Goal: Task Accomplishment & Management: Manage account settings

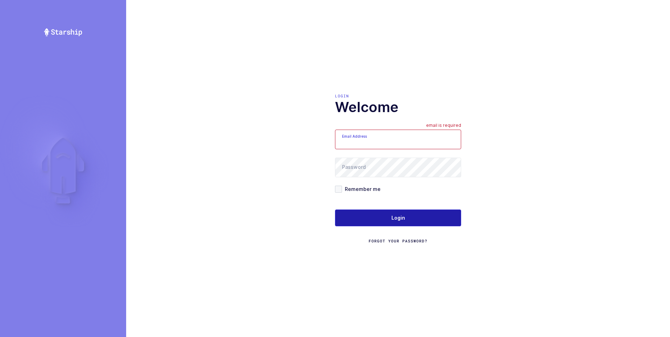
type input "[PERSON_NAME][EMAIL_ADDRESS][DOMAIN_NAME]"
click at [394, 217] on span "Login" at bounding box center [398, 217] width 14 height 7
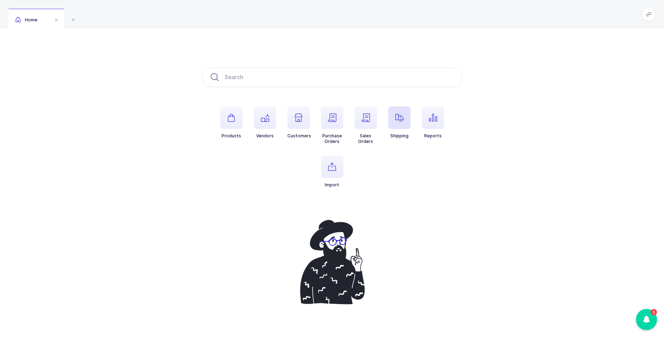
click at [393, 121] on span "button" at bounding box center [399, 117] width 22 height 22
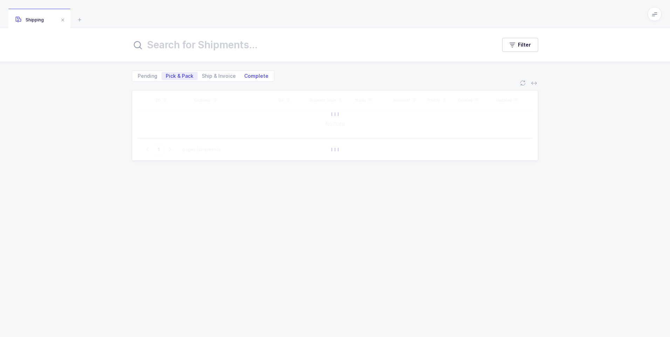
click at [260, 75] on span "Complete" at bounding box center [256, 76] width 24 height 5
click at [244, 75] on input "Complete" at bounding box center [242, 74] width 5 height 5
radio input "true"
radio input "false"
click at [202, 46] on input "text" at bounding box center [310, 44] width 356 height 17
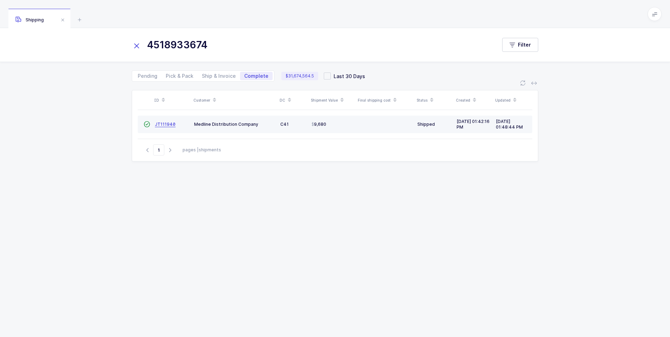
type input "4518933674"
click at [169, 127] on link "JT111940" at bounding box center [165, 125] width 21 height 6
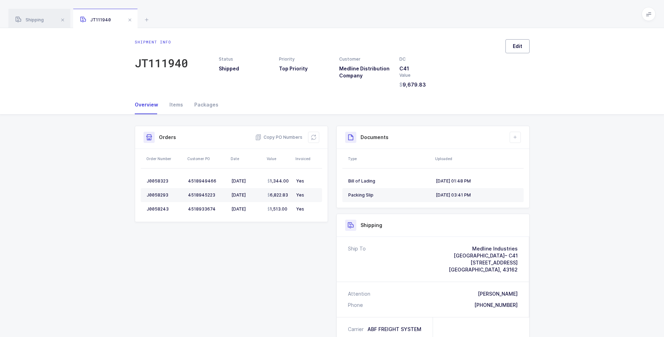
click at [519, 47] on span "Edit" at bounding box center [517, 46] width 9 height 7
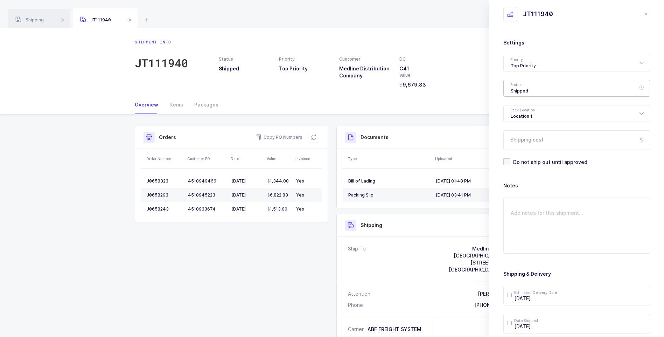
click at [521, 88] on div "Shipped" at bounding box center [577, 88] width 147 height 17
click at [516, 151] on span "Delivered" at bounding box center [522, 153] width 23 height 6
type input "Delivered"
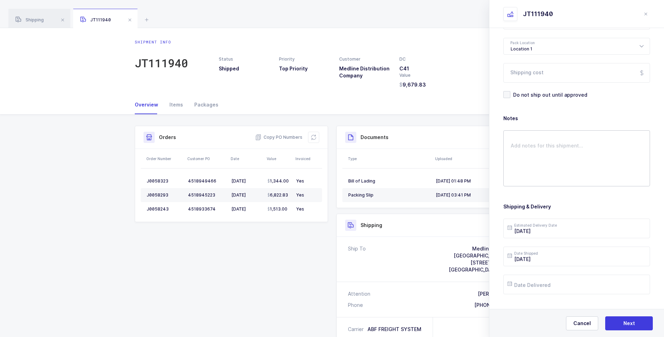
scroll to position [70, 0]
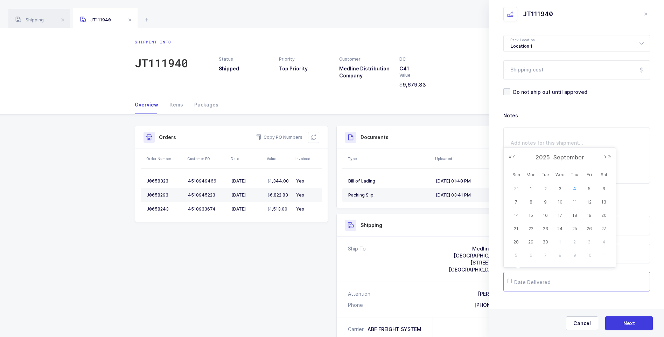
click at [545, 282] on input "text" at bounding box center [577, 282] width 147 height 20
click at [561, 189] on span "3" at bounding box center [560, 189] width 8 height 8
type input "[DATE]"
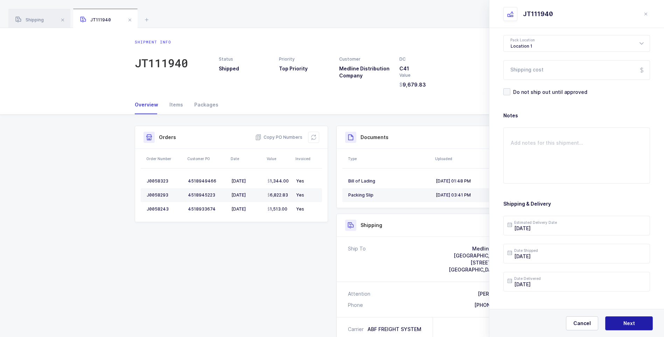
click at [628, 322] on span "Next" at bounding box center [630, 323] width 12 height 7
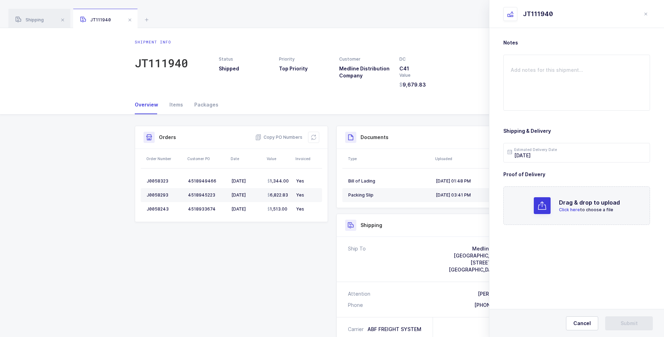
scroll to position [0, 0]
click at [568, 212] on span "Click here" at bounding box center [569, 209] width 21 height 5
click at [630, 324] on span "Submit" at bounding box center [629, 323] width 17 height 7
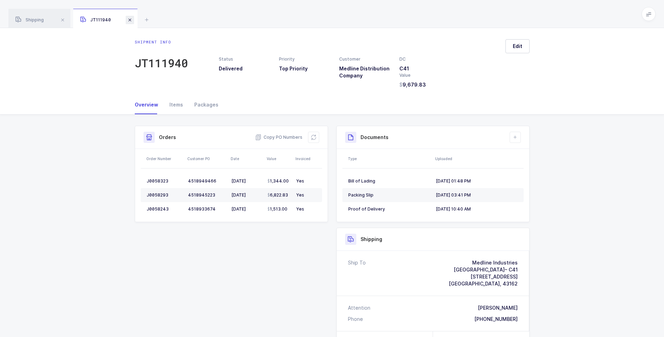
click at [131, 20] on span at bounding box center [130, 20] width 8 height 8
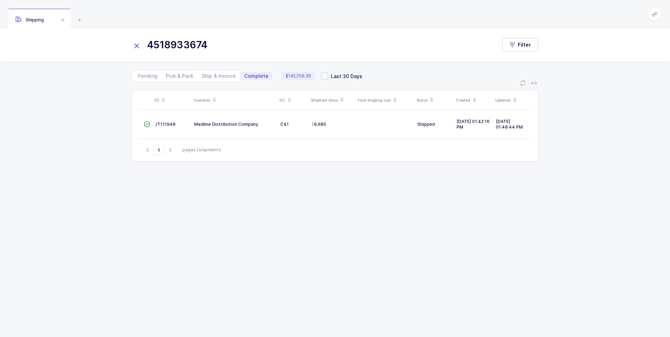
click at [136, 46] on icon at bounding box center [137, 46] width 10 height 10
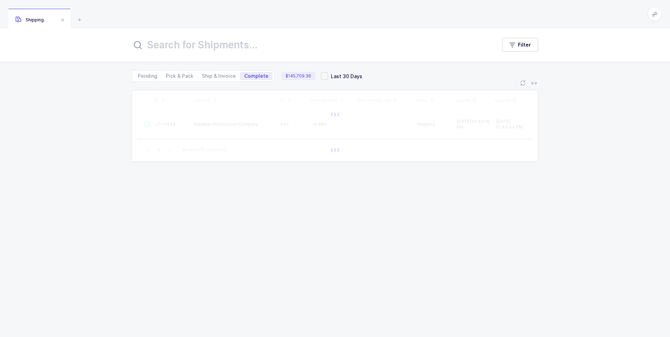
click at [146, 43] on input "text" at bounding box center [310, 44] width 356 height 17
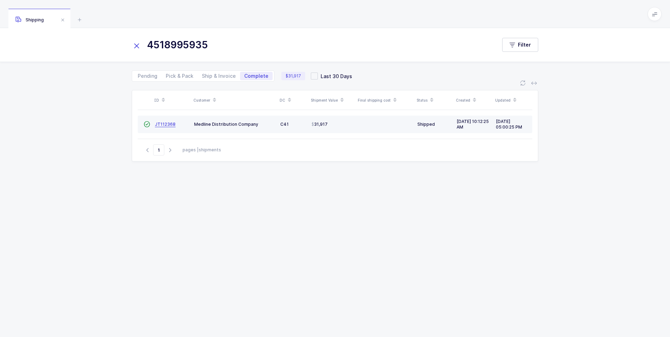
type input "4518995935"
click at [165, 126] on span "JT112368" at bounding box center [165, 124] width 21 height 5
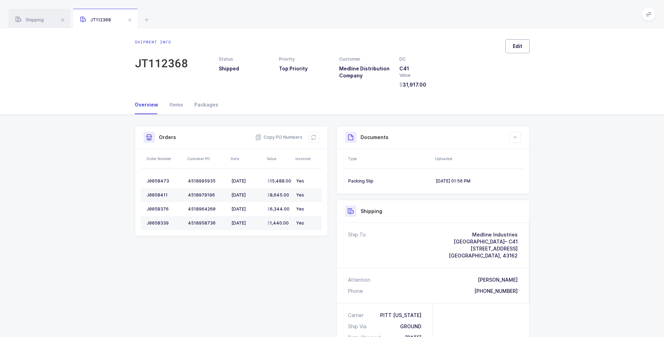
click at [517, 46] on span "Edit" at bounding box center [517, 46] width 9 height 7
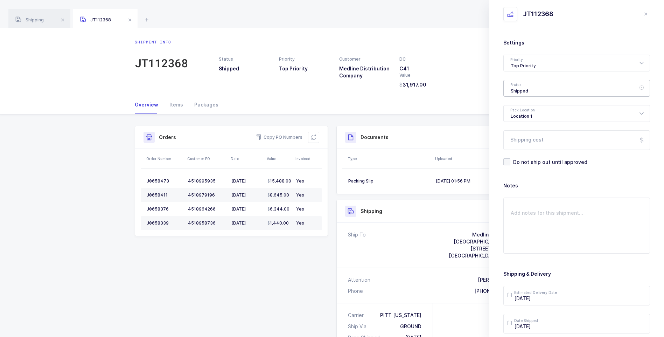
click at [525, 89] on div "Shipped" at bounding box center [577, 88] width 147 height 17
click at [521, 150] on span "Delivered" at bounding box center [522, 153] width 23 height 6
type input "Delivered"
click at [524, 141] on input "Shipping cost" at bounding box center [577, 140] width 147 height 20
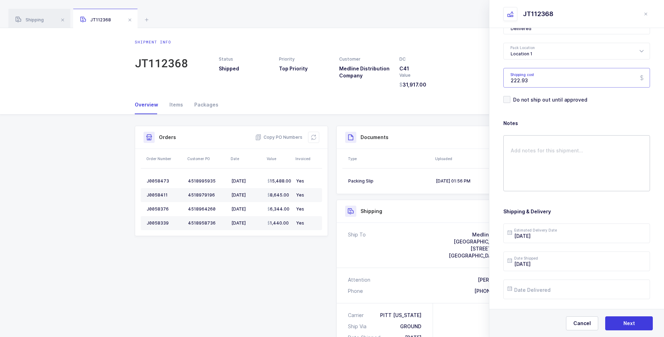
scroll to position [81, 0]
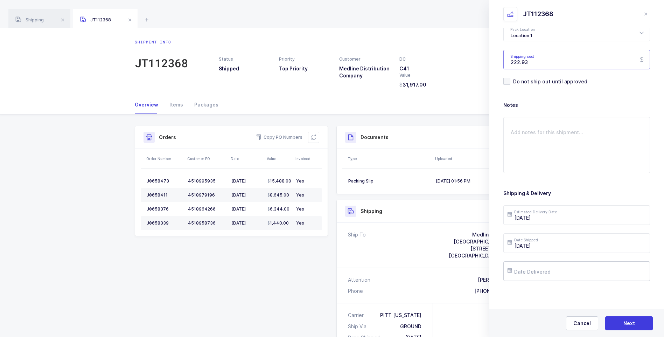
type input "222.93"
click at [529, 273] on input "text" at bounding box center [577, 271] width 147 height 20
click at [559, 179] on span "3" at bounding box center [560, 178] width 8 height 8
type input "[DATE]"
click at [625, 321] on span "Next" at bounding box center [630, 323] width 12 height 7
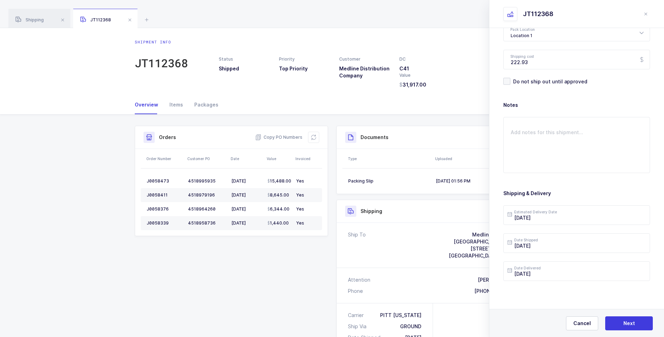
scroll to position [0, 0]
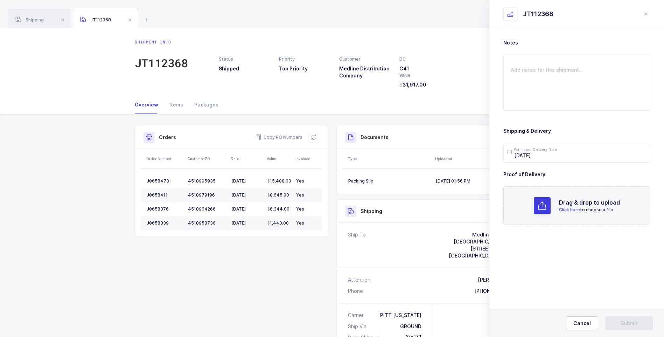
click at [563, 208] on span "Click here" at bounding box center [569, 209] width 21 height 5
click at [622, 317] on button "Submit" at bounding box center [629, 323] width 48 height 14
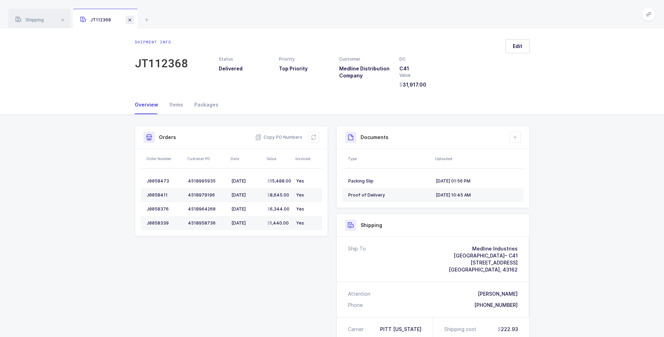
click at [132, 19] on span at bounding box center [130, 20] width 8 height 8
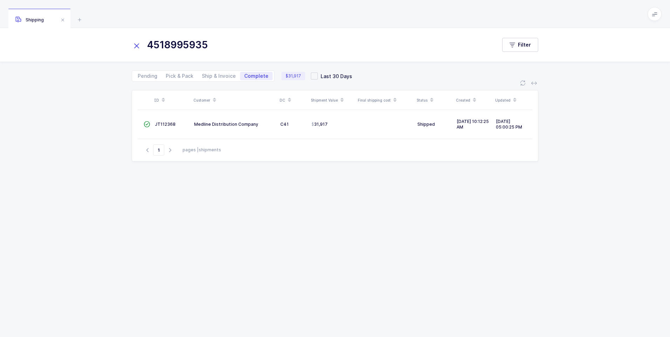
drag, startPoint x: 137, startPoint y: 44, endPoint x: 156, endPoint y: 40, distance: 19.7
click at [141, 44] on icon at bounding box center [137, 46] width 10 height 10
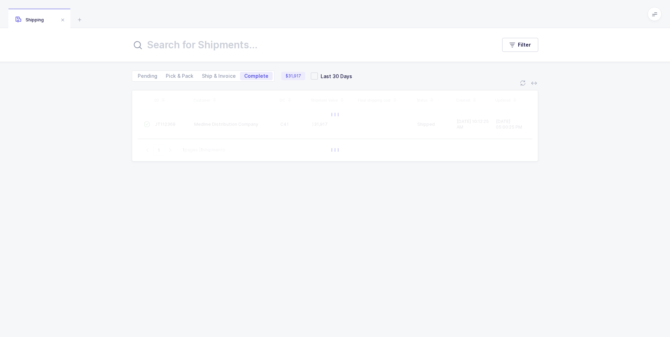
click at [160, 42] on input "text" at bounding box center [310, 44] width 356 height 17
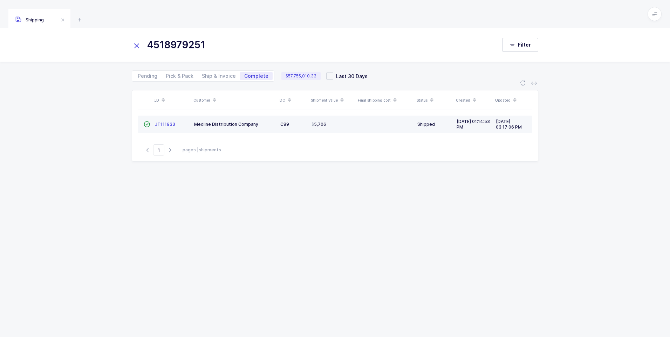
type input "4518979251"
click at [164, 124] on span "JT111933" at bounding box center [165, 124] width 20 height 5
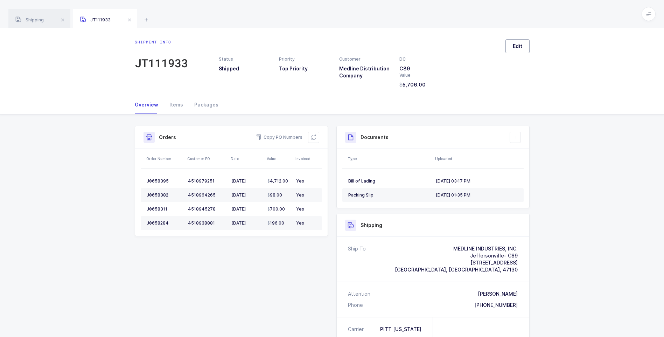
click at [511, 47] on button "Edit" at bounding box center [518, 46] width 24 height 14
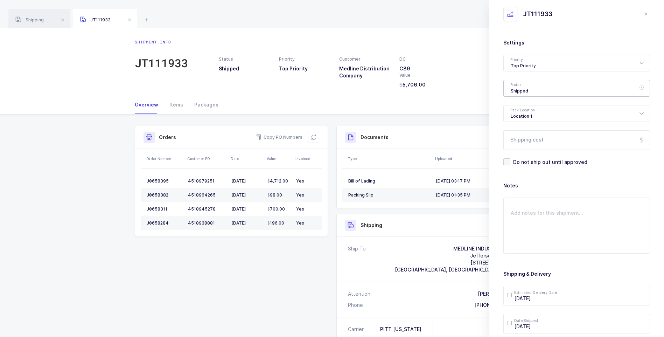
click at [525, 88] on div "Shipped" at bounding box center [577, 88] width 147 height 17
click at [522, 155] on span "Delivered" at bounding box center [522, 153] width 23 height 6
type input "Delivered"
click at [525, 145] on input "Shipping cost" at bounding box center [577, 140] width 147 height 20
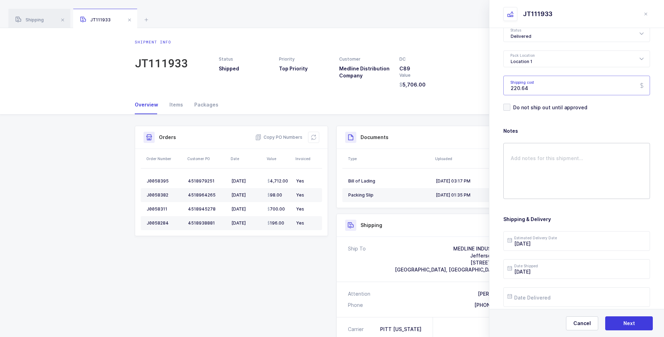
scroll to position [81, 0]
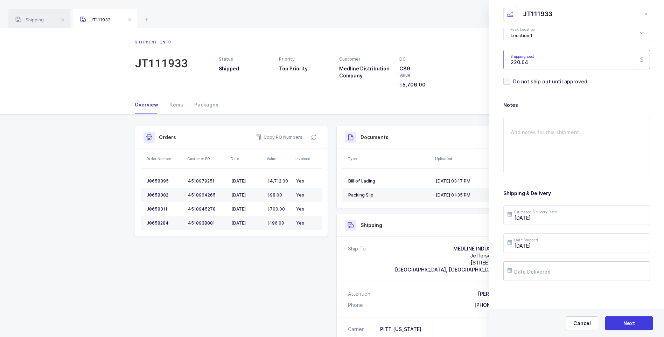
type input "220.64"
click at [552, 270] on input "text" at bounding box center [577, 271] width 147 height 20
click at [515, 146] on button "Previous Month" at bounding box center [514, 146] width 4 height 4
click at [589, 230] on span "29" at bounding box center [589, 231] width 8 height 8
type input "[DATE]"
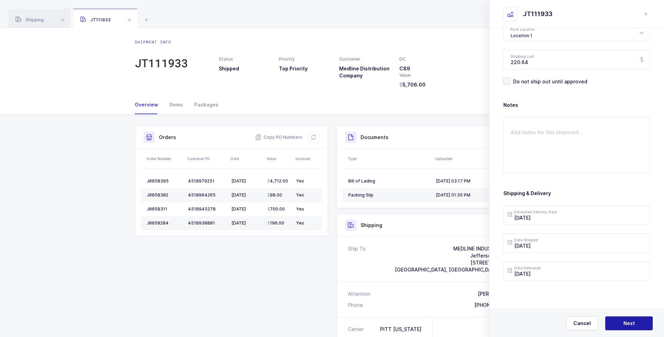
click at [625, 319] on button "Next" at bounding box center [629, 323] width 48 height 14
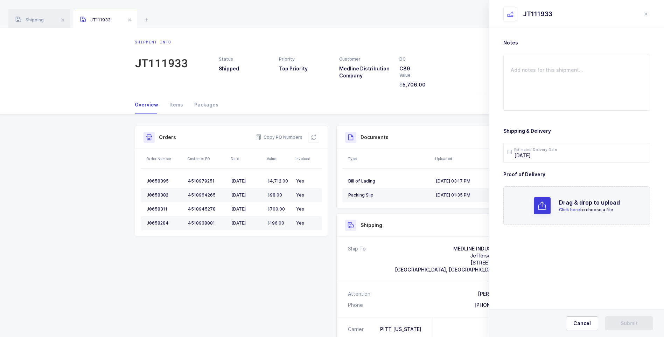
scroll to position [0, 0]
click at [570, 207] on p "Click here to choose a file" at bounding box center [589, 210] width 61 height 6
click at [535, 67] on textarea at bounding box center [577, 83] width 147 height 56
type textarea "STAMP SHOWS 3 SHORTS"
click at [618, 321] on button "Submit" at bounding box center [629, 323] width 48 height 14
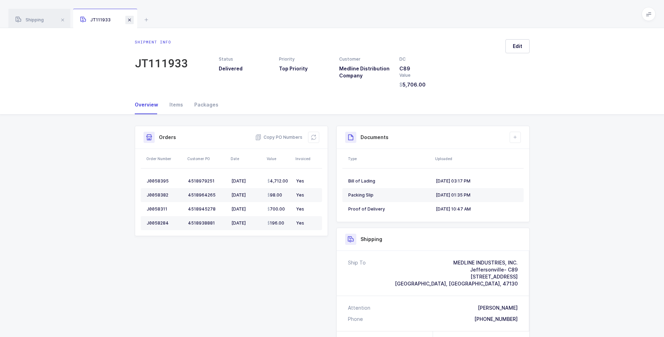
click at [133, 22] on span at bounding box center [129, 20] width 8 height 8
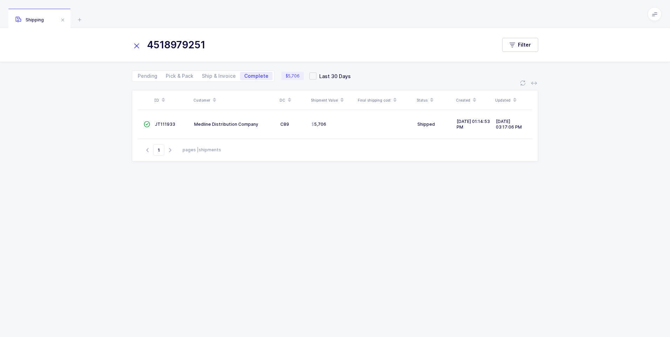
drag, startPoint x: 137, startPoint y: 44, endPoint x: 165, endPoint y: 42, distance: 28.4
click at [142, 43] on div "4518979251" at bounding box center [314, 44] width 365 height 17
click at [136, 43] on icon at bounding box center [137, 46] width 10 height 10
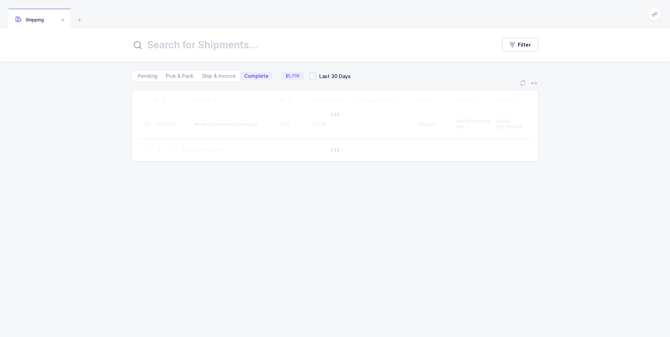
click at [145, 46] on input "text" at bounding box center [310, 44] width 356 height 17
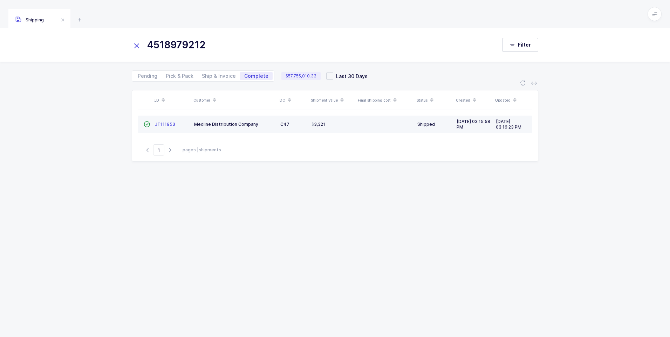
type input "4518979212"
click at [163, 125] on span "JT111953" at bounding box center [165, 124] width 20 height 5
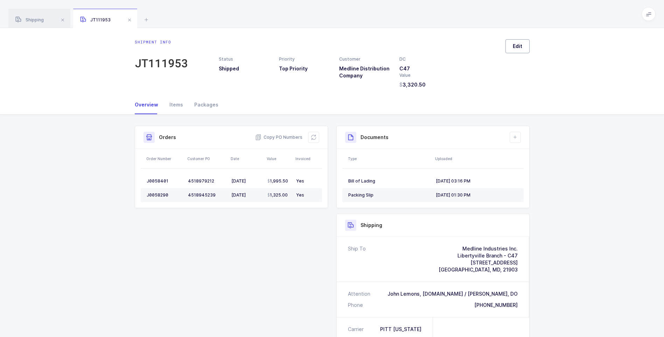
click at [520, 48] on span "Edit" at bounding box center [517, 46] width 9 height 7
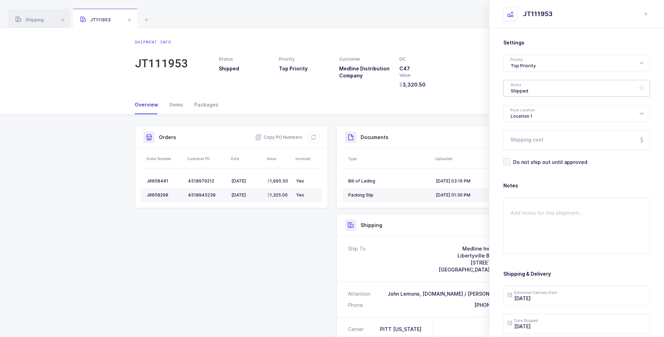
click at [531, 86] on div "Shipped" at bounding box center [577, 88] width 147 height 17
click at [523, 152] on span "Delivered" at bounding box center [522, 153] width 23 height 6
type input "Delivered"
click at [531, 140] on input "Shipping cost" at bounding box center [577, 140] width 147 height 20
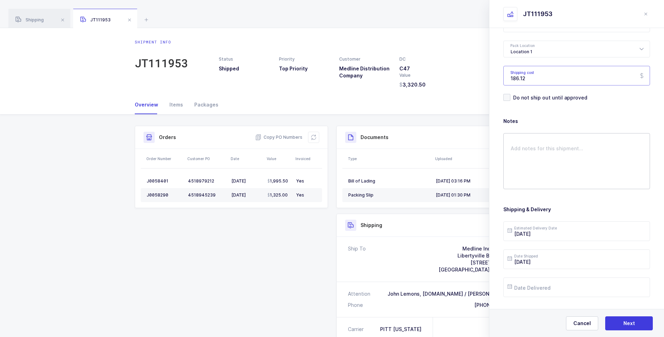
scroll to position [70, 0]
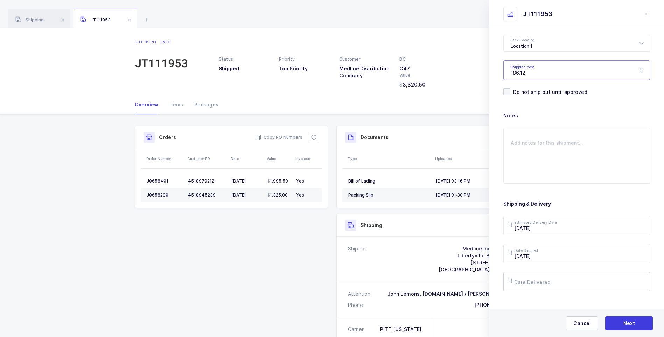
type input "186.12"
click at [543, 283] on input "text" at bounding box center [577, 282] width 147 height 20
click at [513, 158] on button "Previous Month" at bounding box center [514, 157] width 4 height 4
click at [574, 241] on span "28" at bounding box center [575, 242] width 8 height 8
type input "[DATE]"
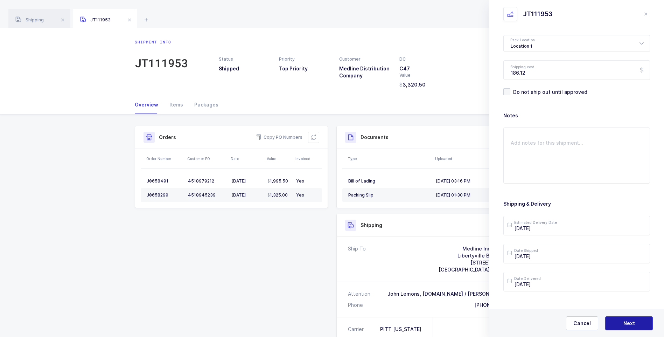
click at [638, 322] on button "Next" at bounding box center [629, 323] width 48 height 14
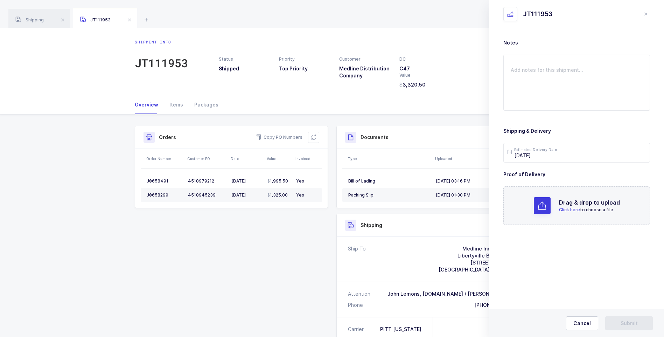
scroll to position [0, 0]
click at [570, 210] on span "Click here" at bounding box center [569, 209] width 21 height 5
click at [629, 318] on button "Submit" at bounding box center [629, 323] width 48 height 14
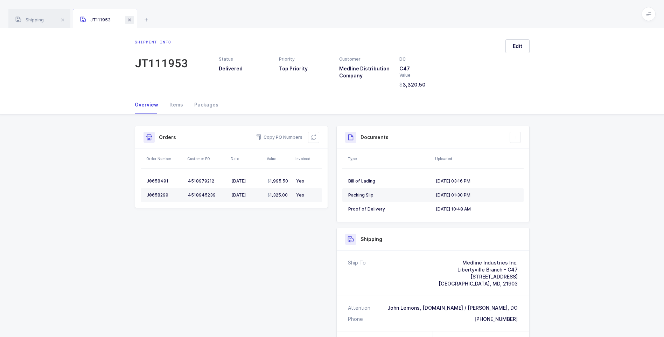
click at [130, 19] on span at bounding box center [129, 20] width 8 height 8
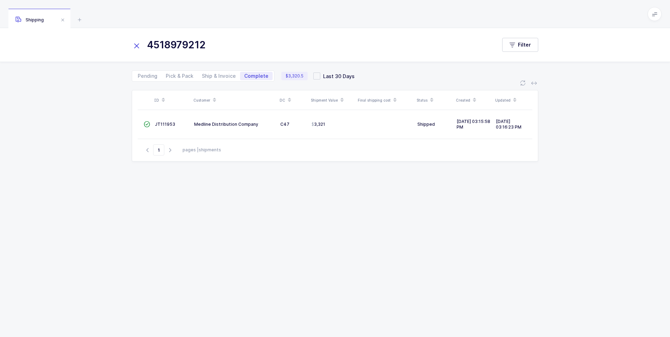
click at [139, 43] on icon at bounding box center [137, 46] width 10 height 10
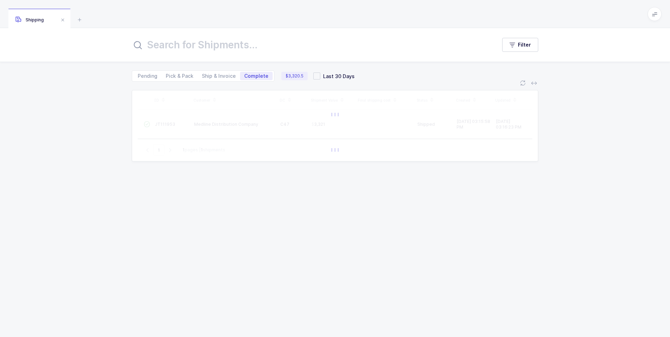
click at [148, 46] on input "text" at bounding box center [310, 44] width 356 height 17
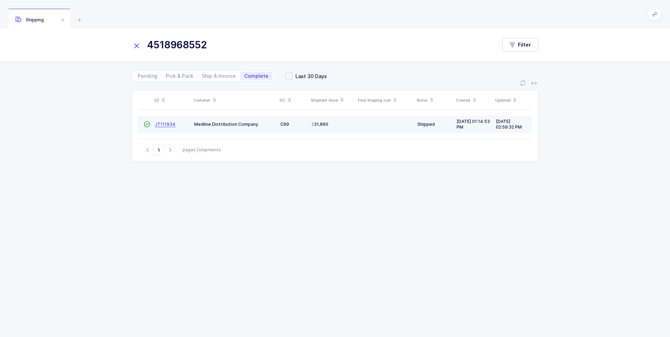
type input "4518968552"
click at [162, 125] on span "JT111934" at bounding box center [165, 124] width 21 height 5
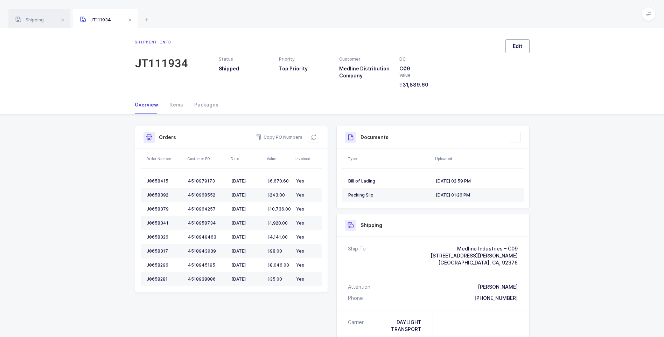
click at [518, 47] on span "Edit" at bounding box center [517, 46] width 9 height 7
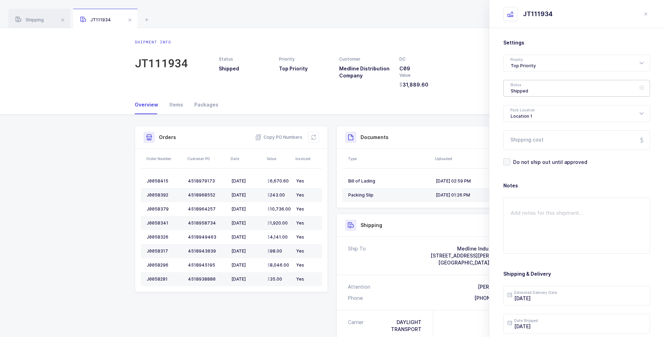
click at [536, 88] on div "Shipped" at bounding box center [577, 88] width 147 height 17
click at [524, 152] on span "Delivered" at bounding box center [522, 153] width 23 height 6
type input "Delivered"
click at [526, 143] on input "Shipping cost" at bounding box center [577, 140] width 147 height 20
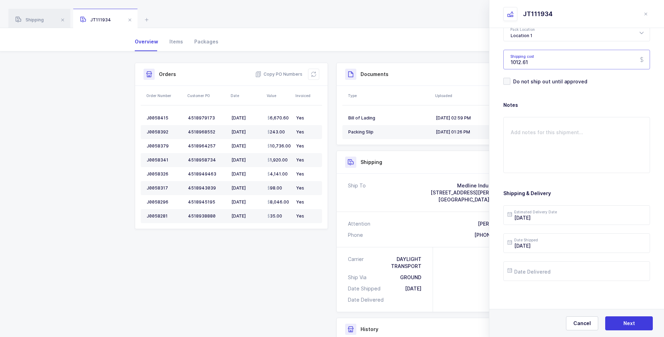
scroll to position [70, 0]
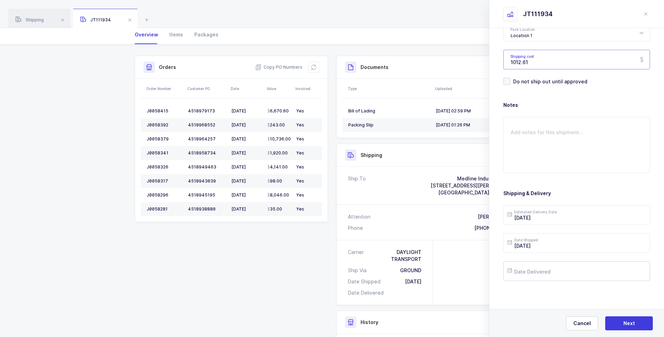
type input "1012.61"
click at [558, 270] on input "text" at bounding box center [577, 271] width 147 height 20
click at [563, 177] on span "3" at bounding box center [560, 178] width 8 height 8
type input "[DATE]"
click at [624, 318] on button "Next" at bounding box center [629, 323] width 48 height 14
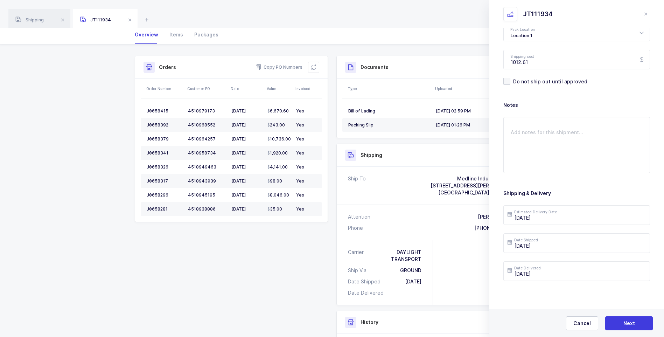
scroll to position [0, 0]
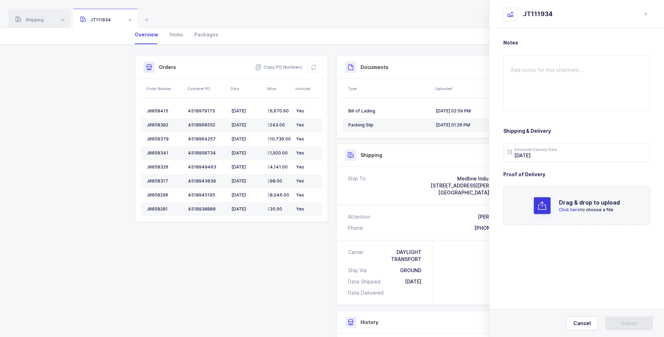
click at [568, 210] on span "Click here" at bounding box center [569, 209] width 21 height 5
click at [644, 325] on button "Submit" at bounding box center [629, 323] width 48 height 14
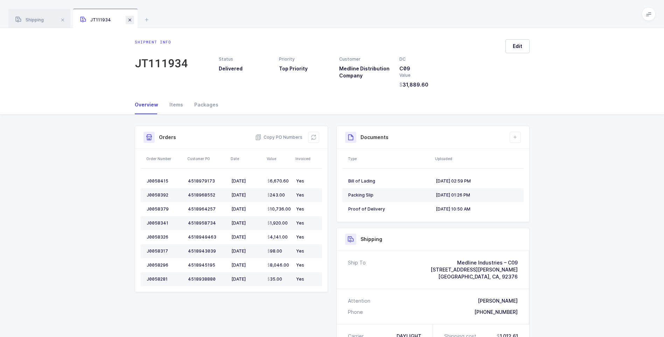
click at [132, 21] on span at bounding box center [130, 20] width 8 height 8
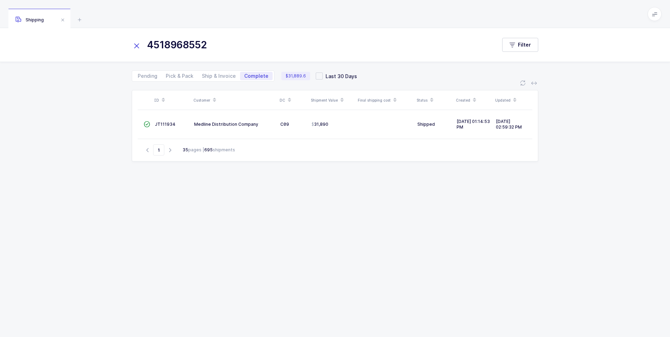
click at [135, 47] on icon at bounding box center [137, 46] width 10 height 10
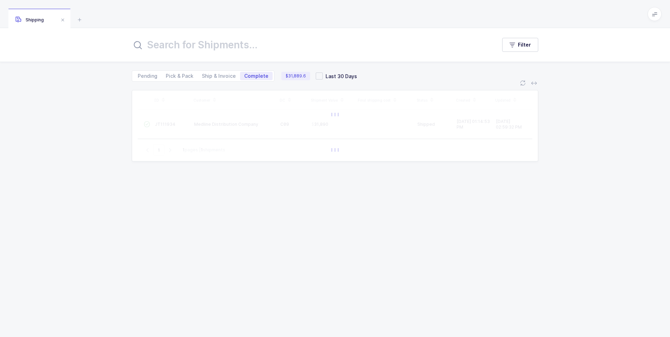
click at [159, 43] on input "text" at bounding box center [310, 44] width 356 height 17
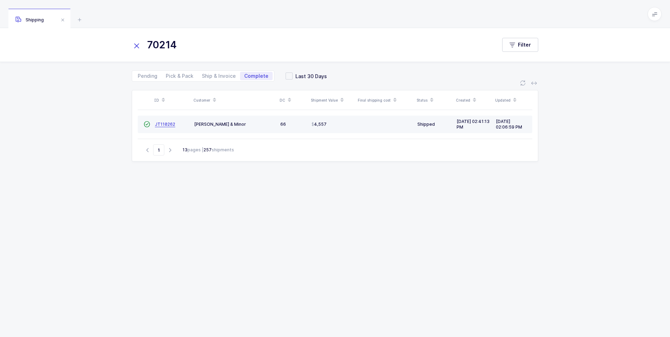
type input "70214"
click at [158, 124] on span "JT110262" at bounding box center [165, 124] width 20 height 5
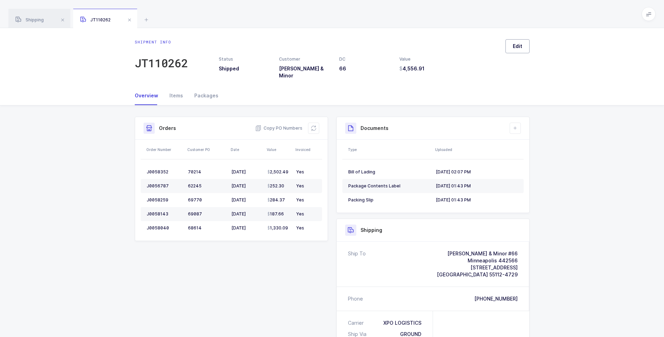
click at [524, 45] on button "Edit" at bounding box center [518, 46] width 24 height 14
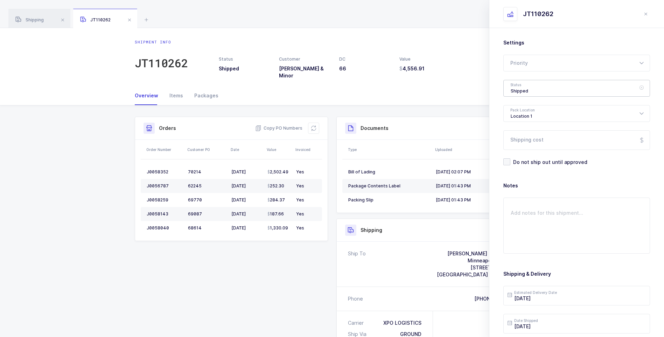
click at [535, 88] on div "Shipped" at bounding box center [577, 88] width 147 height 17
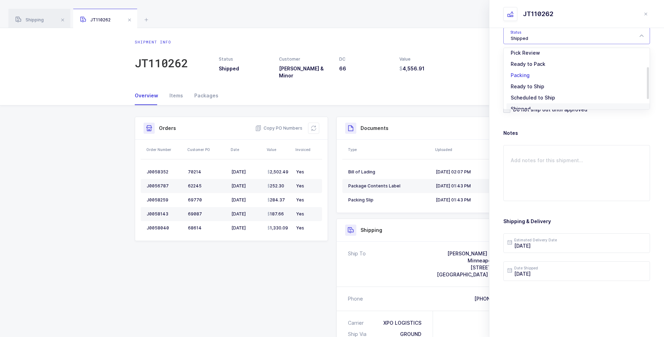
scroll to position [58, 0]
click at [526, 97] on li "Delivered" at bounding box center [580, 100] width 146 height 11
type input "Delivered"
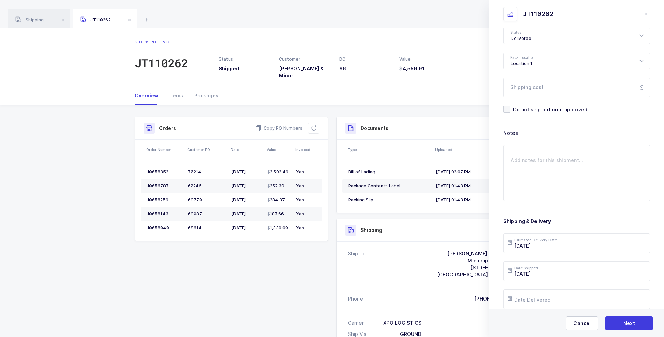
scroll to position [52, 0]
drag, startPoint x: 524, startPoint y: 89, endPoint x: 526, endPoint y: 92, distance: 3.6
click at [526, 90] on input "Shipping cost" at bounding box center [577, 88] width 147 height 20
type input "204.00"
click at [519, 157] on textarea at bounding box center [577, 174] width 147 height 56
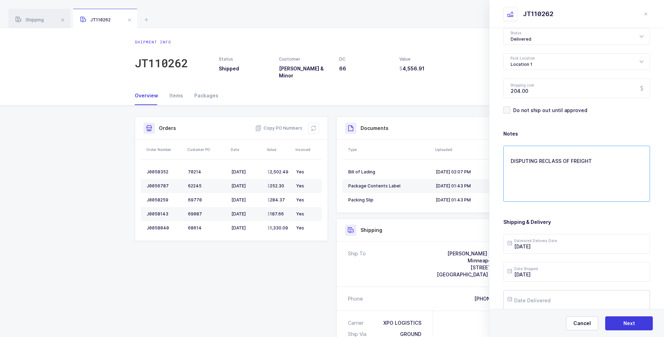
type textarea "DISPUTING RECLASS OF FREIGHT"
click at [537, 297] on input "text" at bounding box center [577, 300] width 147 height 20
click at [513, 176] on button "Previous Month" at bounding box center [514, 175] width 4 height 4
click at [585, 257] on div "29" at bounding box center [589, 260] width 15 height 11
type input "[DATE]"
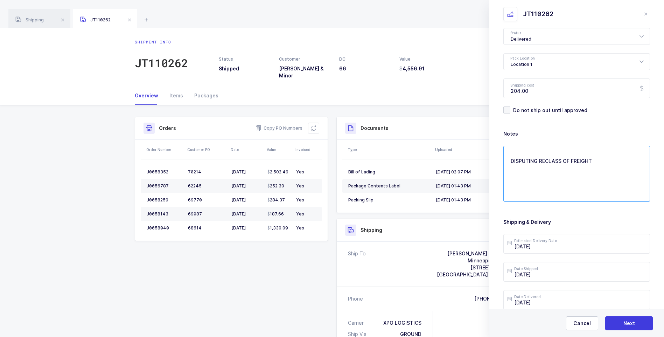
click at [604, 161] on textarea "DISPUTING RECLASS OF FREIGHT" at bounding box center [577, 174] width 147 height 56
type textarea "DISPUTING RECLASS OF FREIGHT. ORIG BILL AMT IS $321.16"
click at [633, 322] on span "Next" at bounding box center [630, 323] width 12 height 7
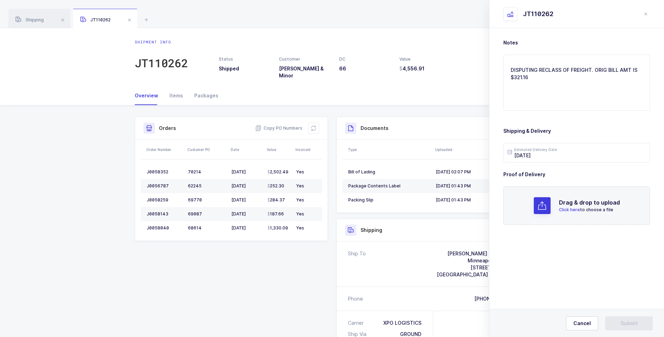
scroll to position [0, 0]
click at [568, 209] on span "Click here" at bounding box center [569, 209] width 21 height 5
click at [635, 319] on button "Submit" at bounding box center [629, 323] width 48 height 14
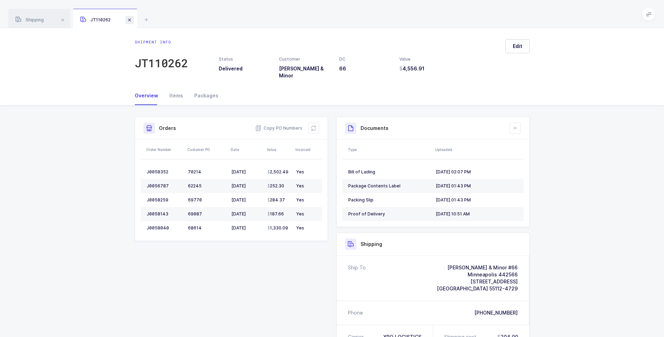
click at [131, 20] on span at bounding box center [129, 20] width 8 height 8
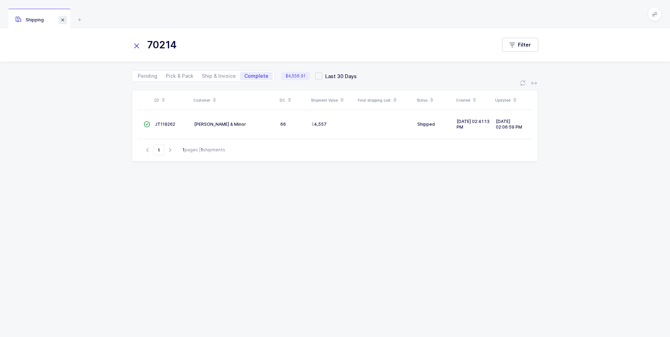
click at [65, 18] on span at bounding box center [62, 20] width 8 height 8
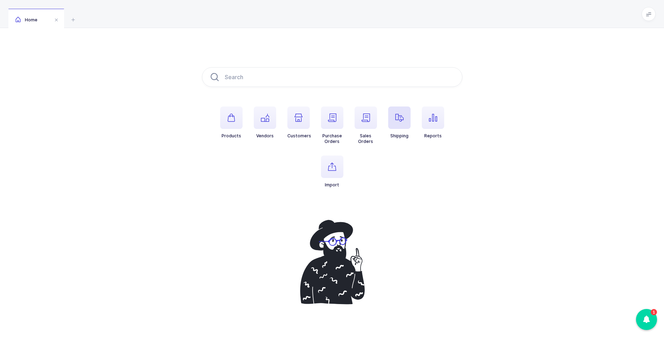
click at [405, 123] on span "button" at bounding box center [399, 117] width 22 height 22
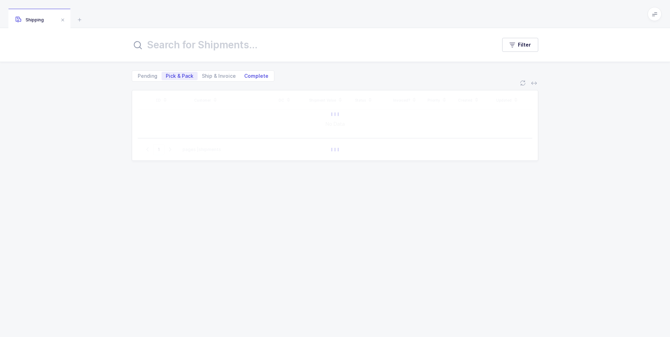
click at [252, 77] on span "Complete" at bounding box center [256, 76] width 24 height 5
click at [244, 76] on input "Complete" at bounding box center [242, 74] width 5 height 5
radio input "true"
radio input "false"
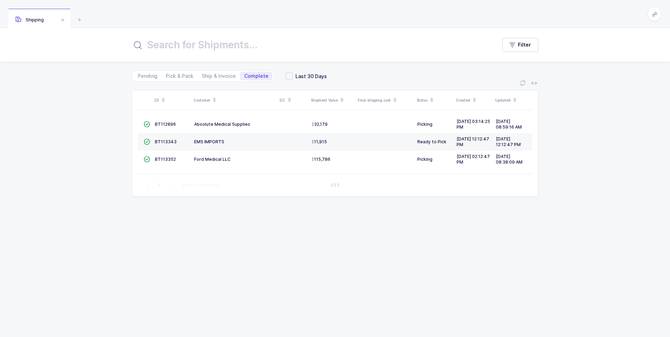
click at [217, 51] on input "text" at bounding box center [310, 44] width 356 height 17
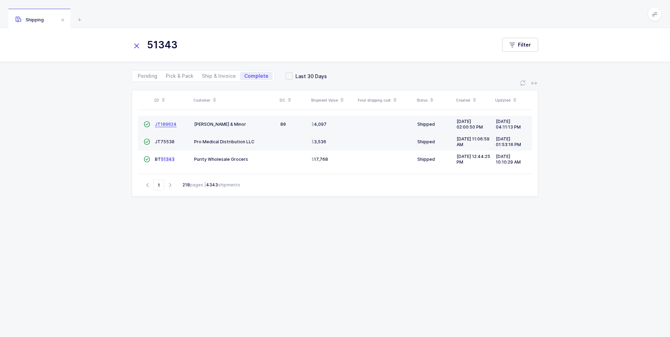
type input "51343"
click at [168, 125] on span "JT109624" at bounding box center [166, 124] width 22 height 5
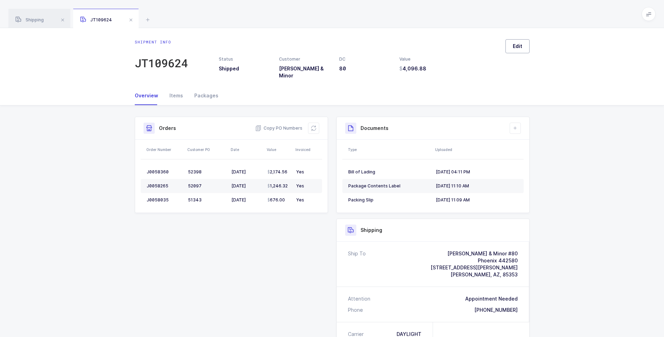
drag, startPoint x: 512, startPoint y: 46, endPoint x: 518, endPoint y: 51, distance: 7.2
click at [515, 49] on button "Edit" at bounding box center [518, 46] width 24 height 14
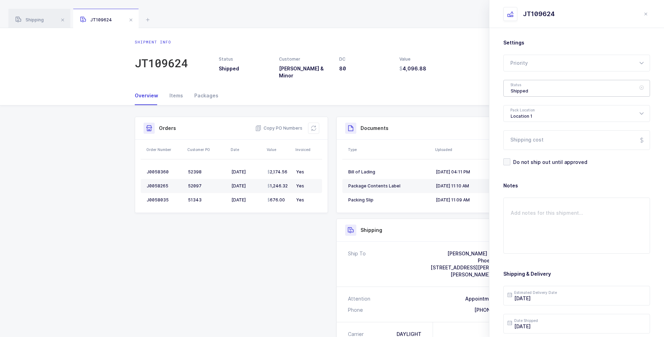
click at [526, 91] on div "Shipped" at bounding box center [577, 88] width 147 height 17
click at [527, 152] on span "Delivered" at bounding box center [522, 153] width 23 height 6
type input "Delivered"
click at [524, 140] on input "Shipping cost" at bounding box center [577, 140] width 147 height 20
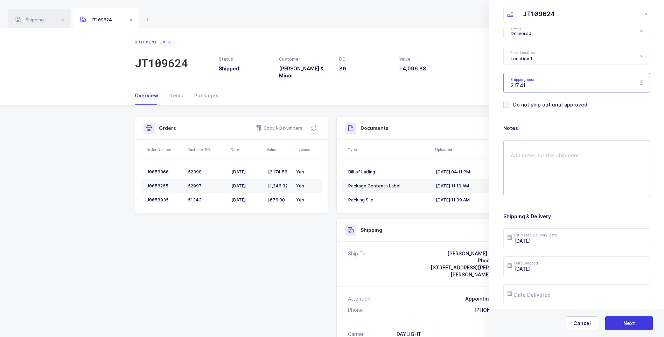
scroll to position [70, 0]
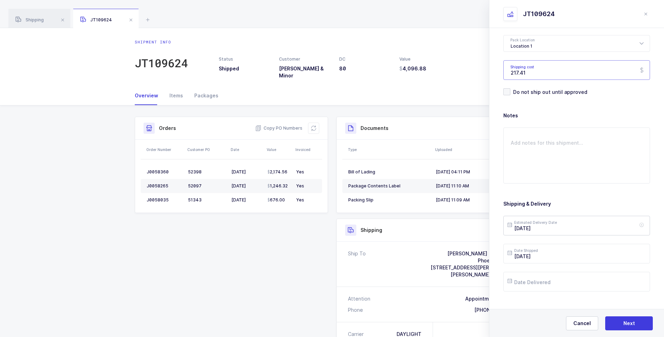
type input "217.41"
click at [559, 227] on input "[DATE]" at bounding box center [577, 226] width 147 height 20
click at [606, 101] on button "Next Month" at bounding box center [605, 101] width 4 height 4
click at [558, 132] on span "3" at bounding box center [560, 133] width 8 height 8
type input "[DATE]"
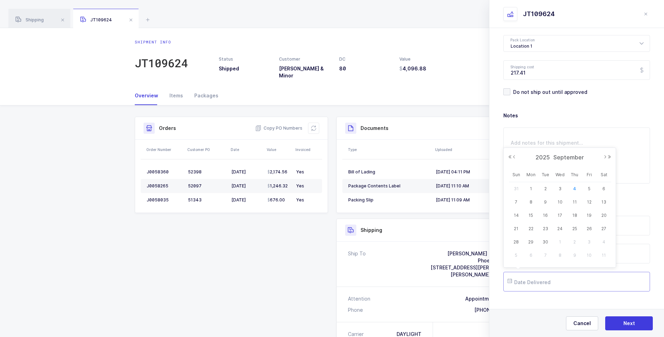
click at [533, 282] on input "text" at bounding box center [577, 282] width 147 height 20
click at [558, 188] on span "3" at bounding box center [560, 189] width 8 height 8
type input "[DATE]"
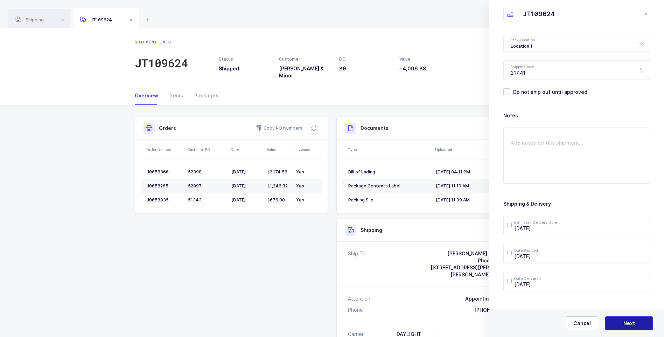
click at [620, 323] on button "Next" at bounding box center [629, 323] width 48 height 14
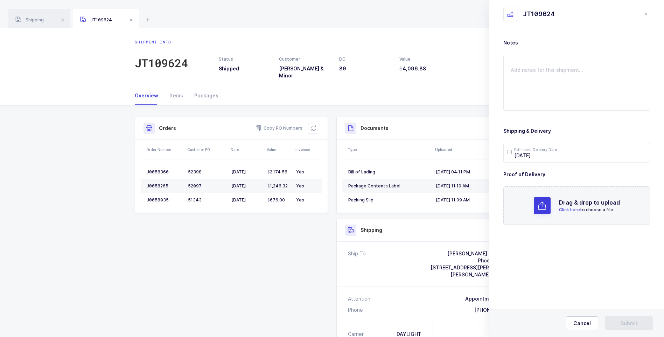
scroll to position [0, 0]
click at [564, 210] on span "Click here" at bounding box center [569, 209] width 21 height 5
click at [619, 319] on button "Submit" at bounding box center [629, 323] width 48 height 14
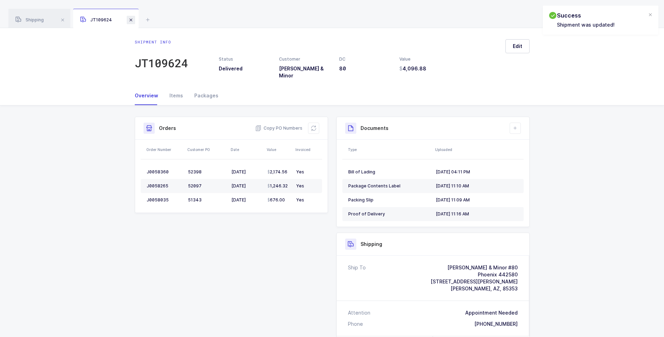
click at [130, 22] on span at bounding box center [131, 20] width 8 height 8
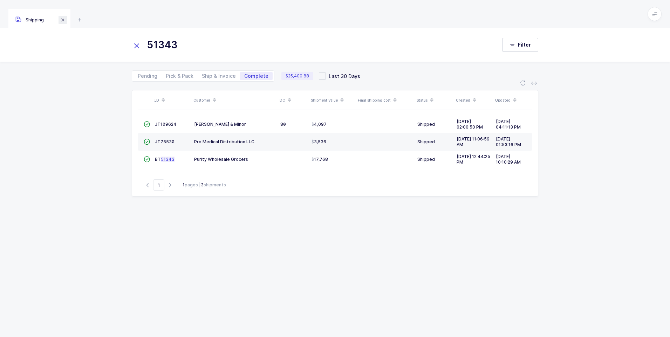
click at [63, 20] on span at bounding box center [62, 20] width 8 height 8
